Goal: Information Seeking & Learning: Learn about a topic

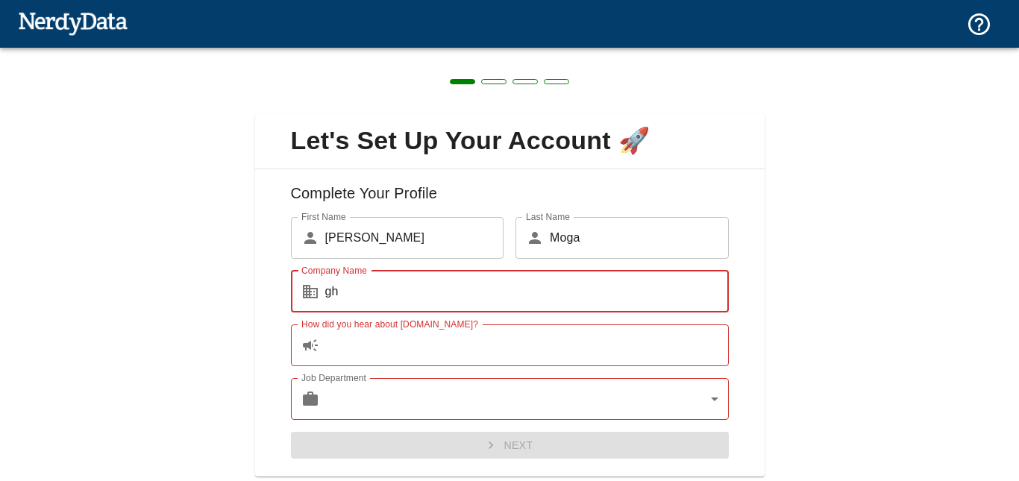
type input "gh"
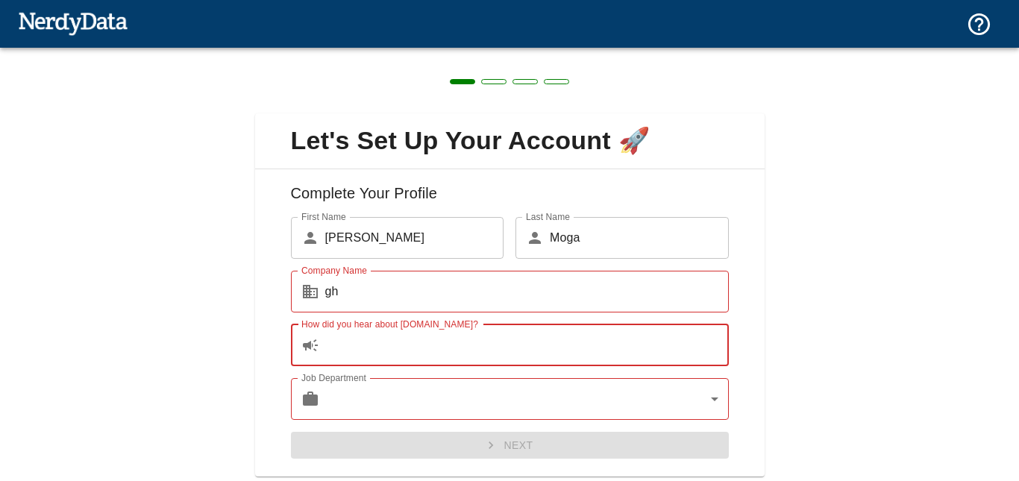
click at [416, 345] on input "How did you hear about [DOMAIN_NAME]?" at bounding box center [526, 345] width 403 height 42
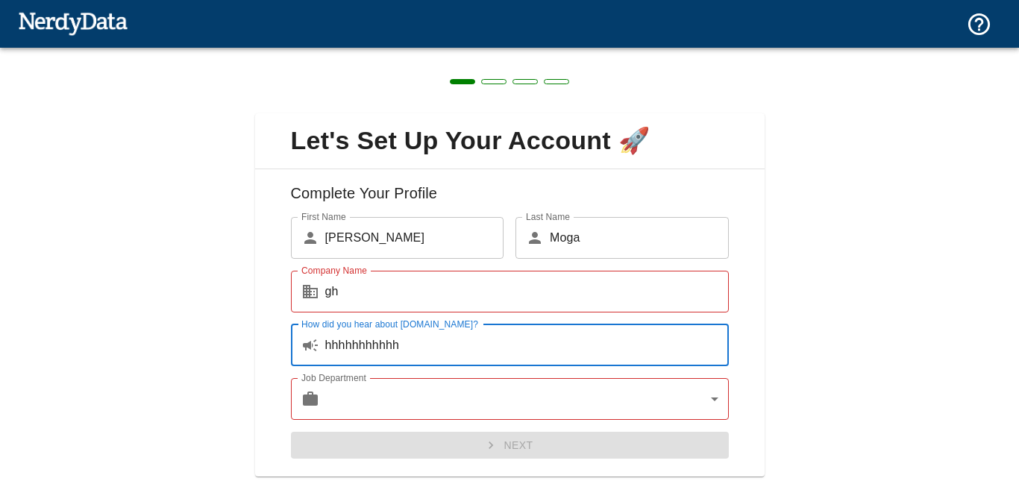
type input "hhhhhhhhhhh"
click at [403, 52] on body "Technologies Domains Pricing Products Create a Report Create a list of websites…" at bounding box center [509, 26] width 1019 height 52
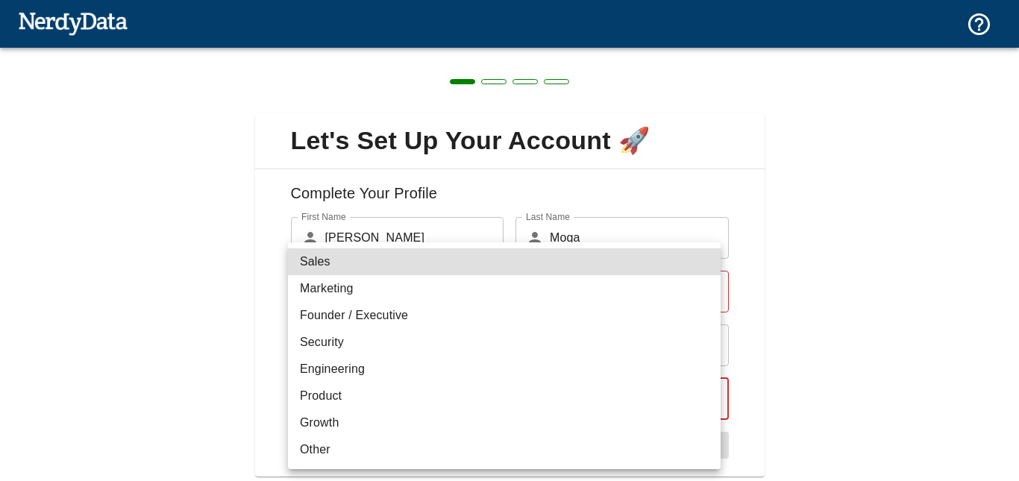
click at [365, 406] on li "Product" at bounding box center [504, 396] width 433 height 27
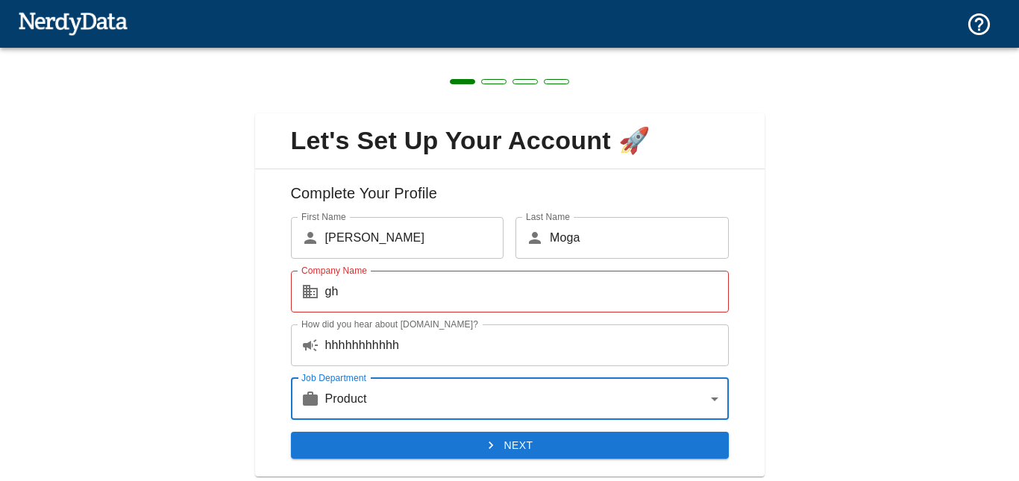
type input "product"
click at [483, 439] on icon "submit" at bounding box center [490, 445] width 15 height 15
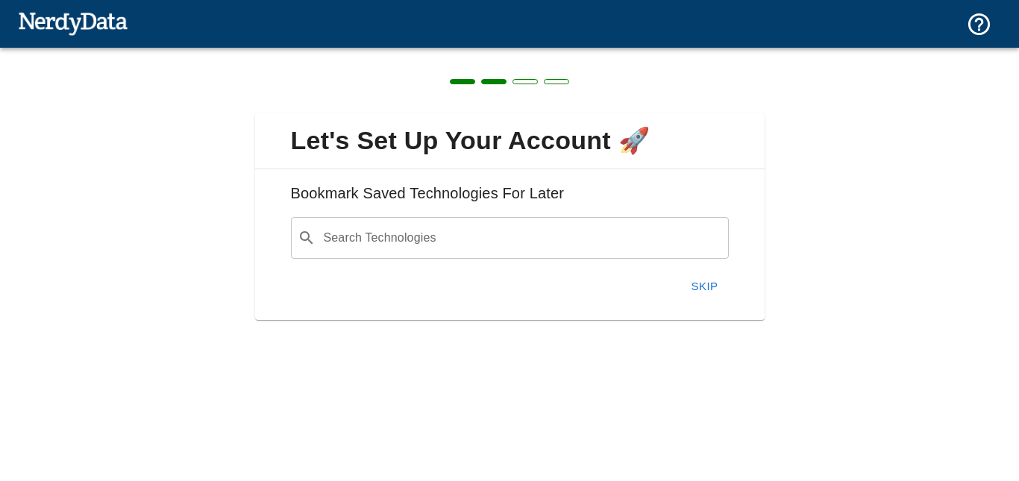
click at [696, 282] on button "Skip" at bounding box center [705, 286] width 48 height 31
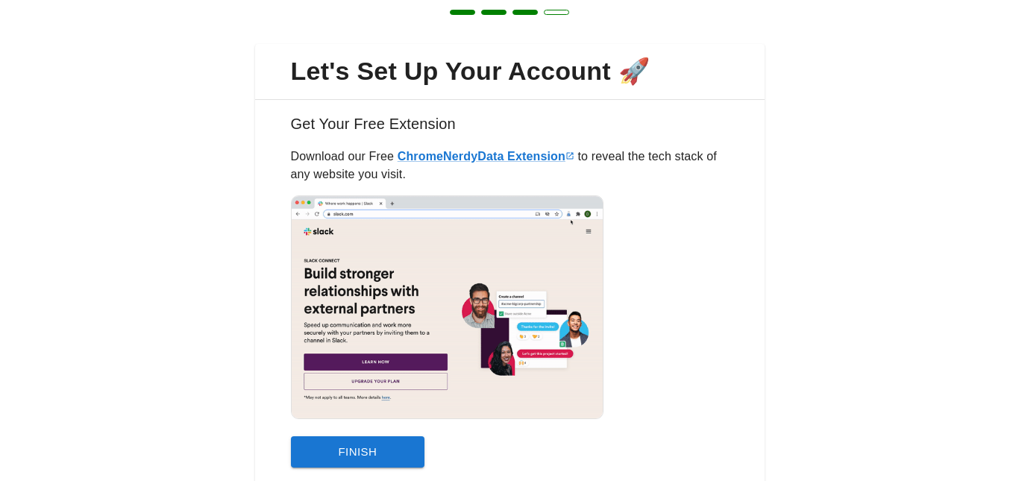
scroll to position [122, 0]
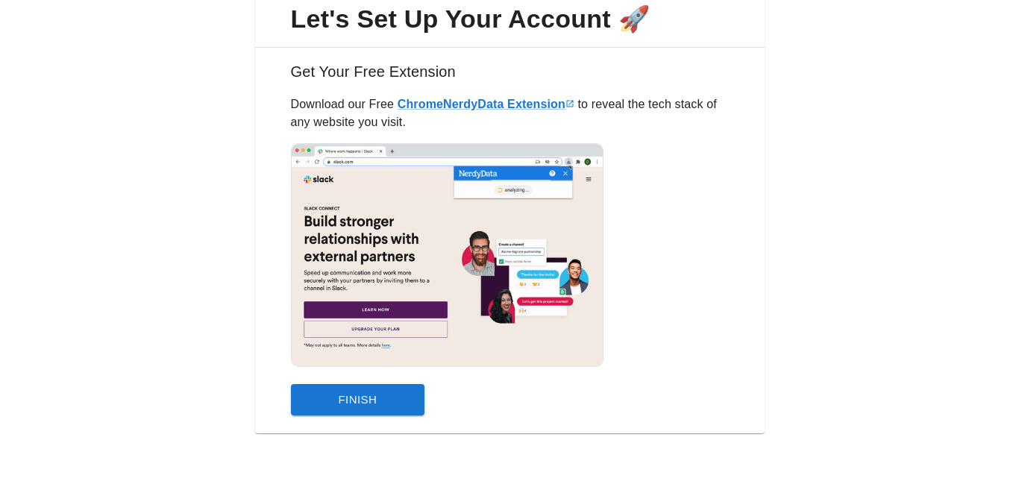
click at [392, 396] on button "Finish" at bounding box center [358, 399] width 134 height 31
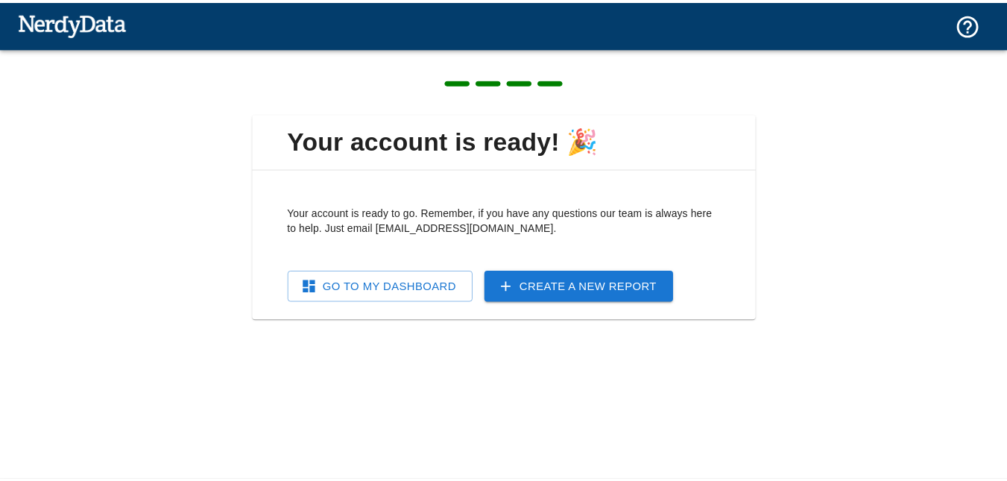
scroll to position [0, 0]
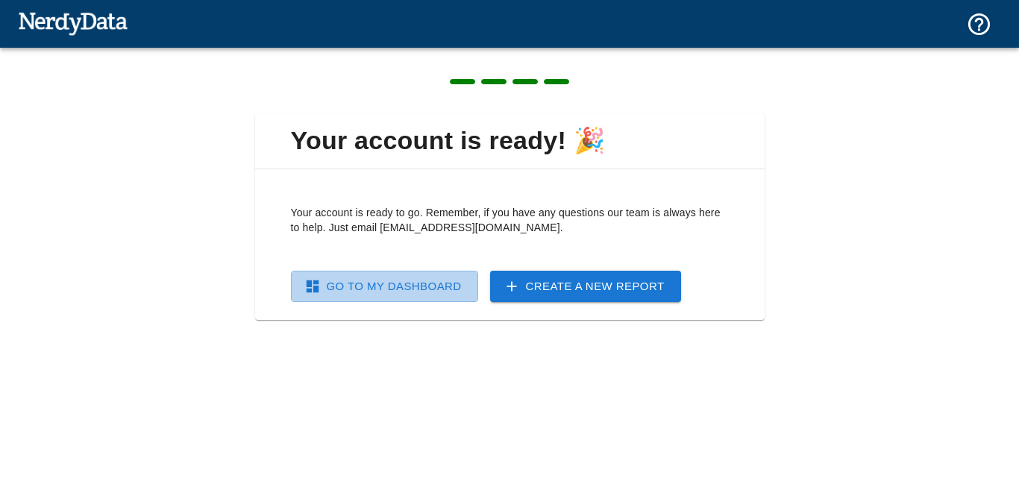
click at [474, 278] on link "Go To My Dashboard" at bounding box center [384, 286] width 187 height 31
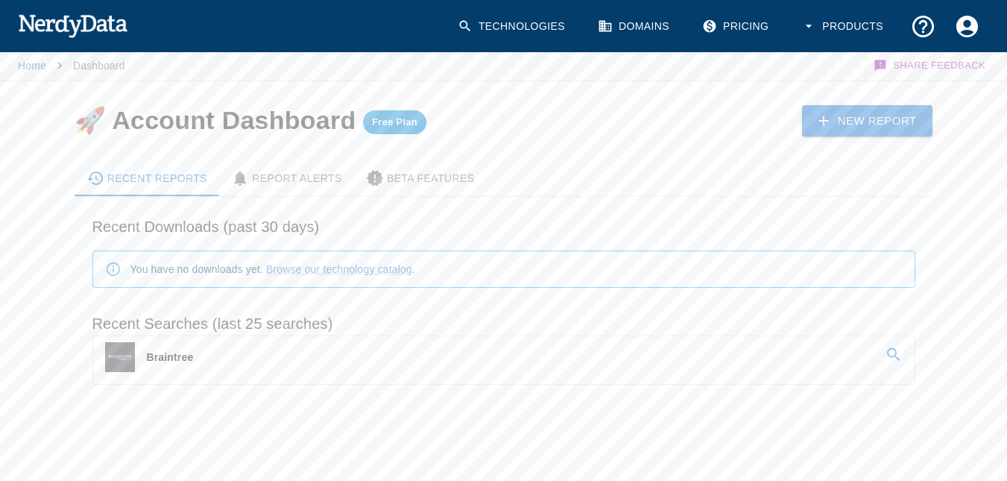
scroll to position [7, 0]
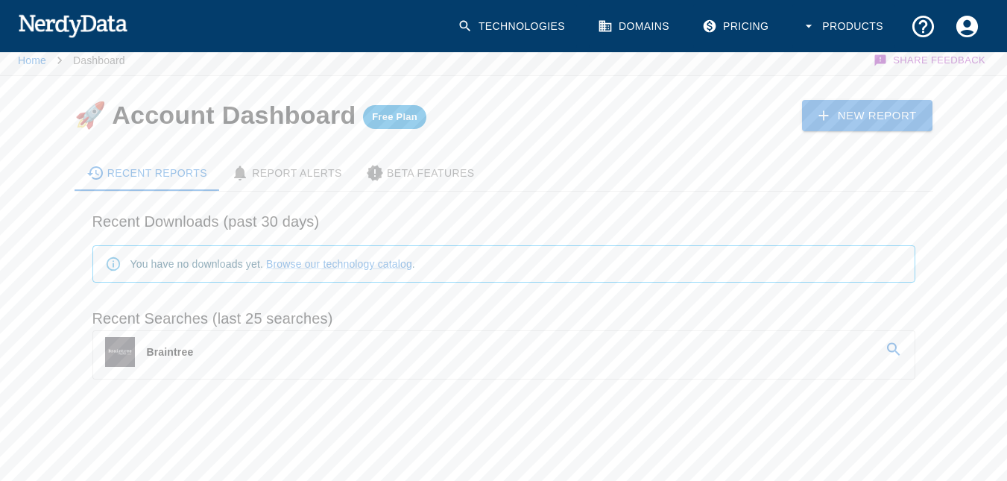
click at [185, 356] on p "Braintree" at bounding box center [170, 352] width 47 height 15
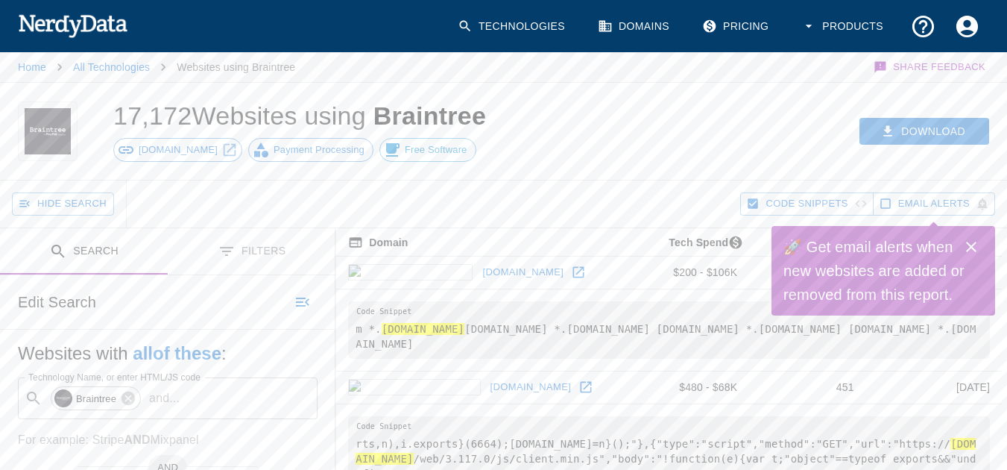
click at [967, 251] on icon "Close" at bounding box center [971, 247] width 10 height 10
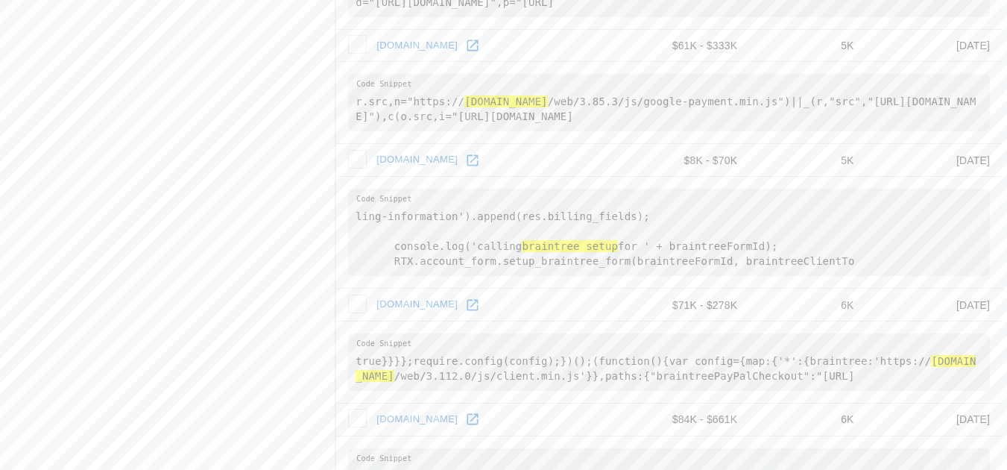
scroll to position [2496, 0]
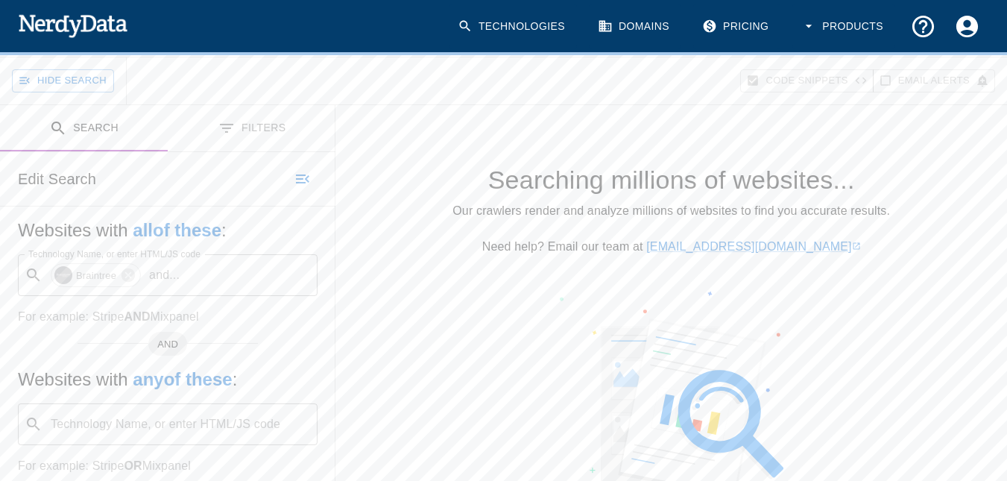
scroll to position [149, 0]
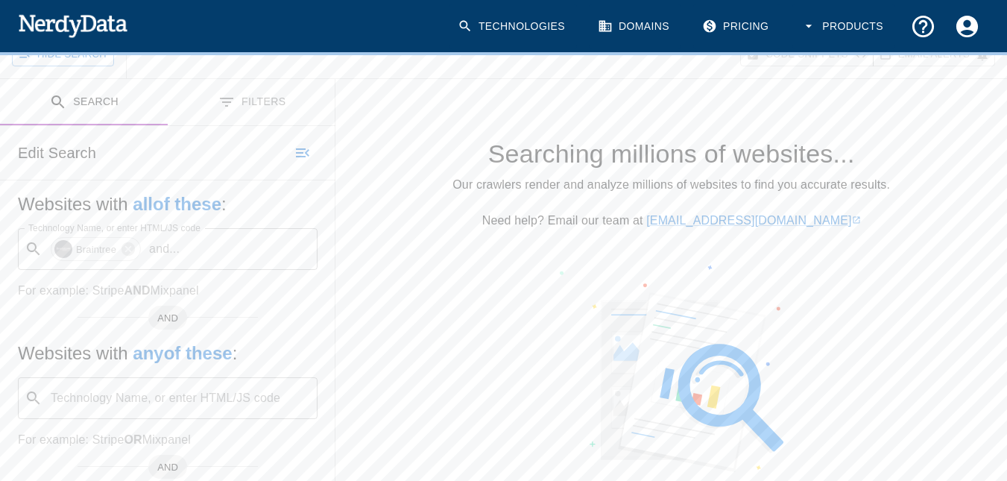
click at [308, 114] on button "Filters" at bounding box center [252, 102] width 168 height 47
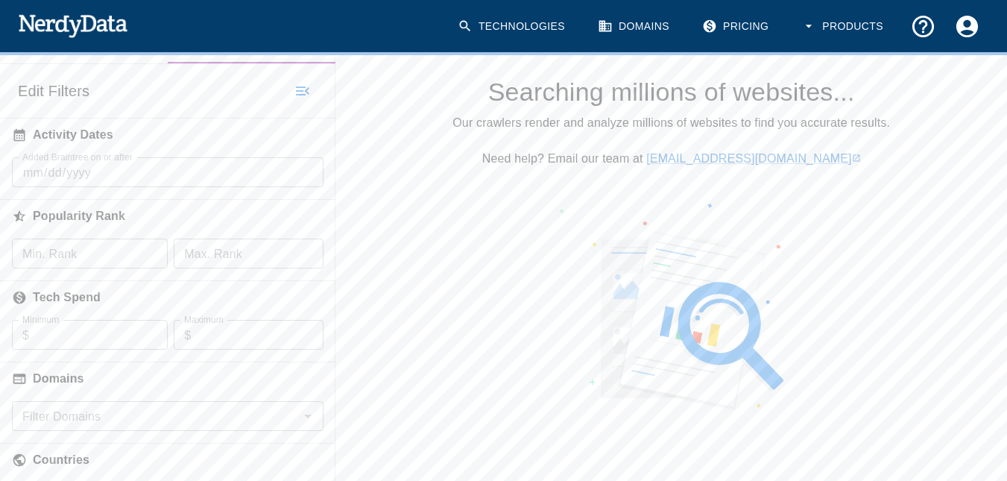
scroll to position [0, 0]
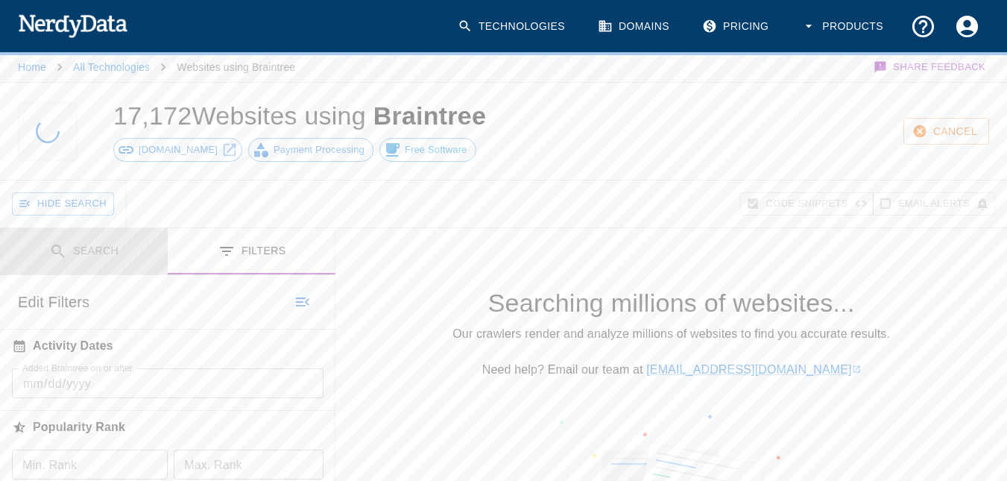
click at [69, 239] on button "Search" at bounding box center [84, 251] width 168 height 47
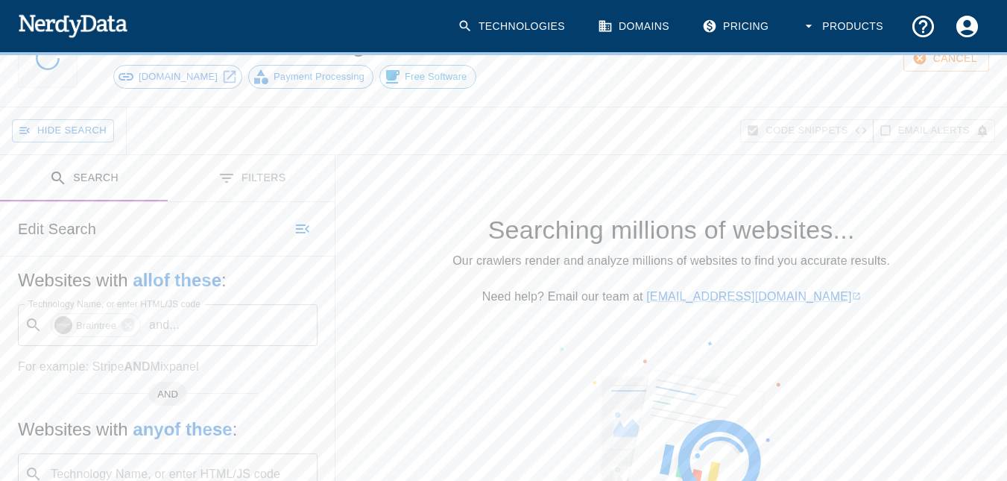
scroll to position [224, 0]
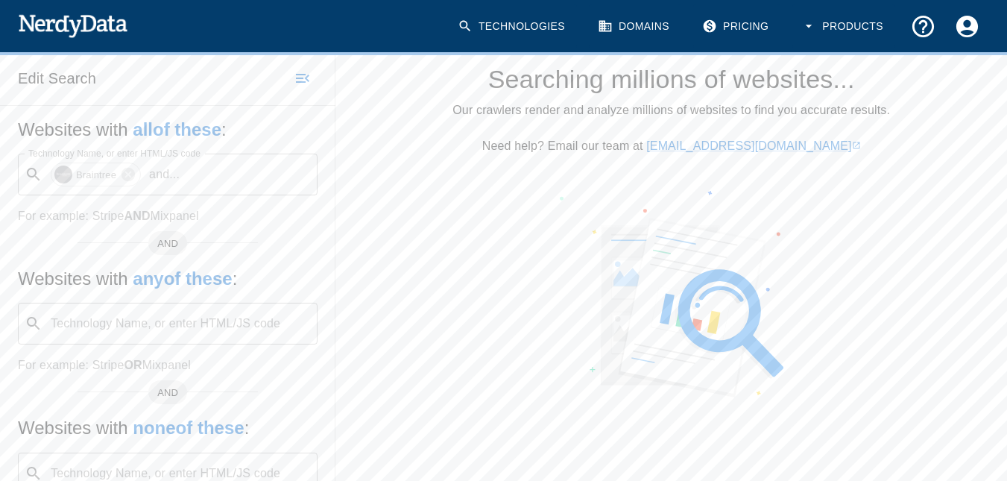
click at [108, 180] on div "​ Braintree and ... Technology Name, or enter HTML/JS code" at bounding box center [168, 175] width 300 height 42
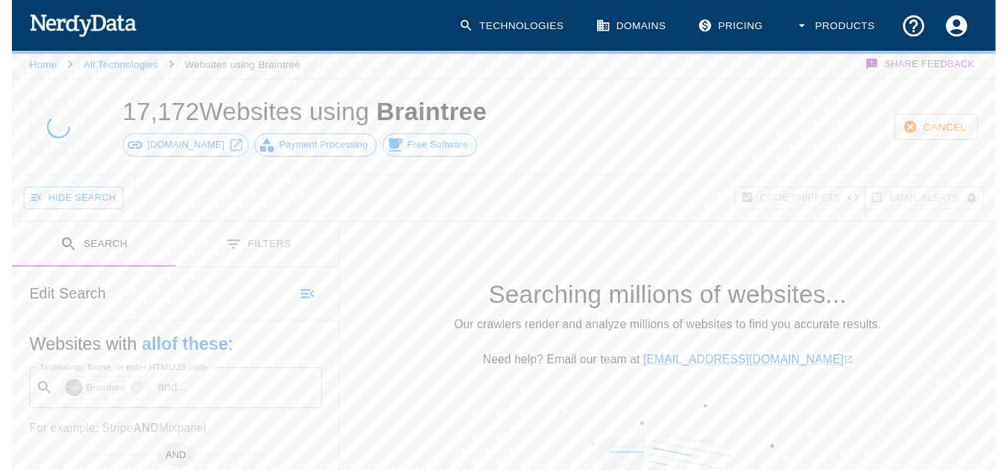
scroll to position [0, 0]
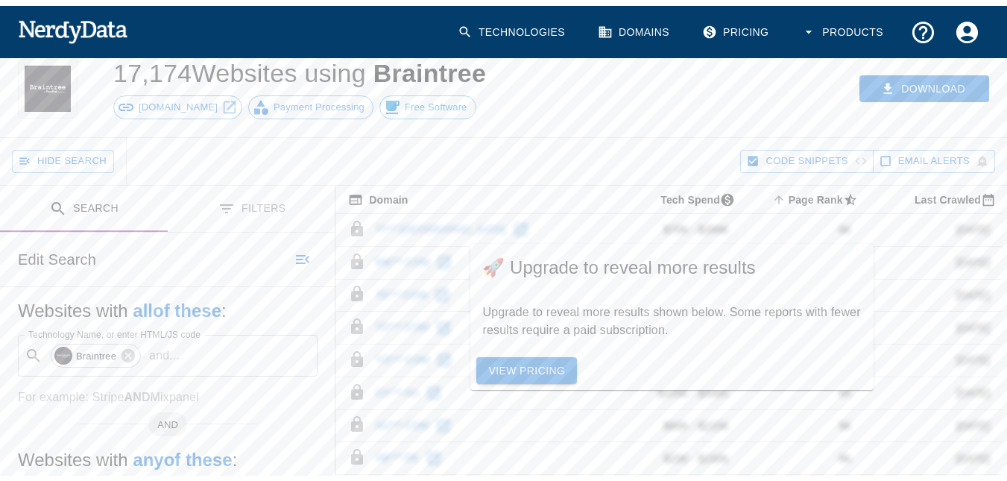
scroll to position [75, 0]
